Goal: Navigation & Orientation: Find specific page/section

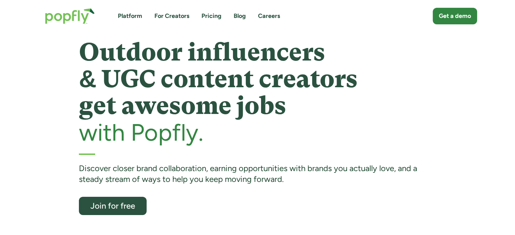
click at [172, 15] on link "For Creators" at bounding box center [171, 16] width 35 height 8
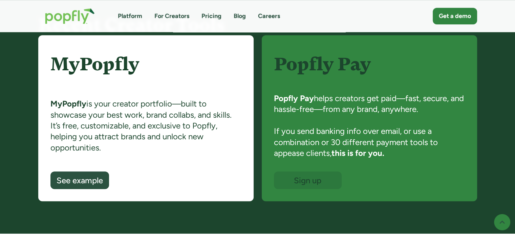
scroll to position [487, 0]
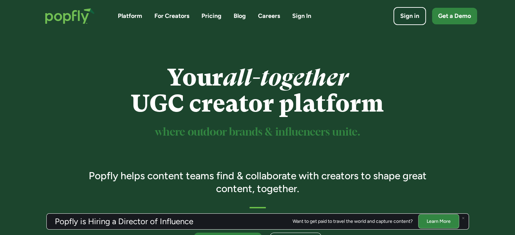
click at [303, 14] on link "Sign In" at bounding box center [301, 16] width 19 height 8
